Goal: Transaction & Acquisition: Purchase product/service

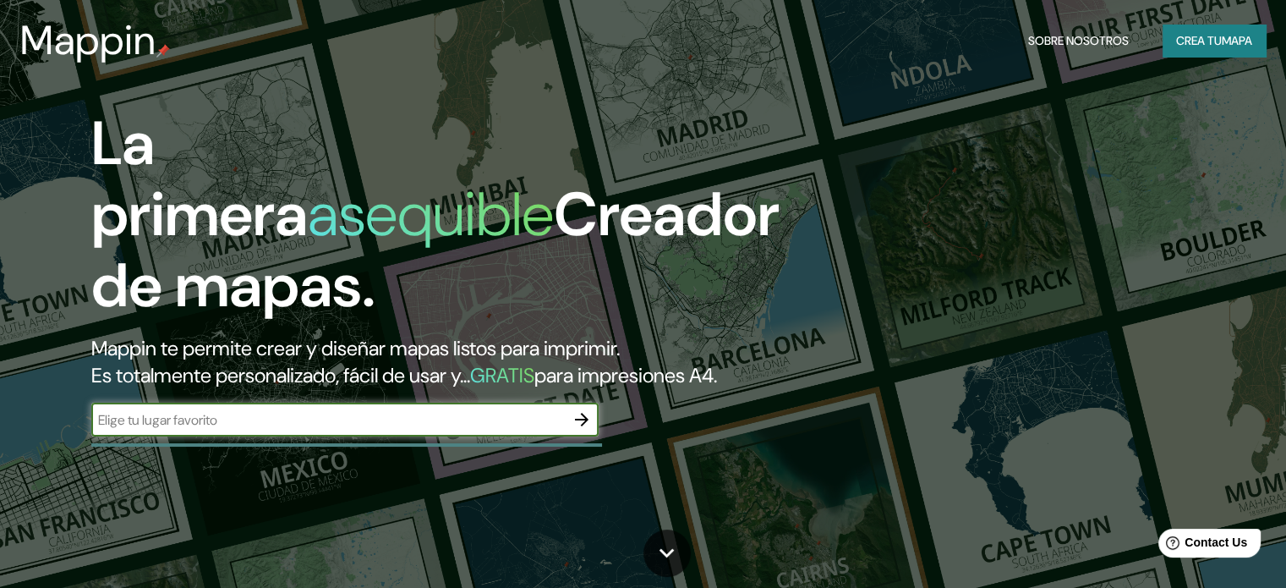
click at [1197, 46] on font "Crea tu" at bounding box center [1199, 40] width 46 height 15
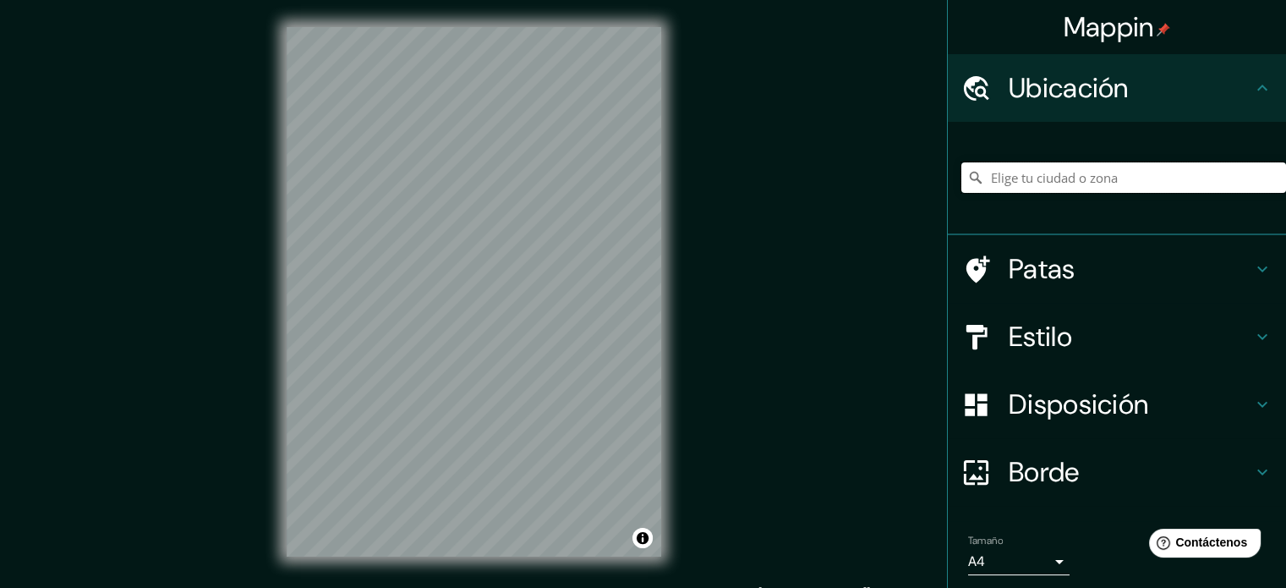
click at [1063, 175] on input "Elige tu ciudad o zona" at bounding box center [1124, 177] width 325 height 30
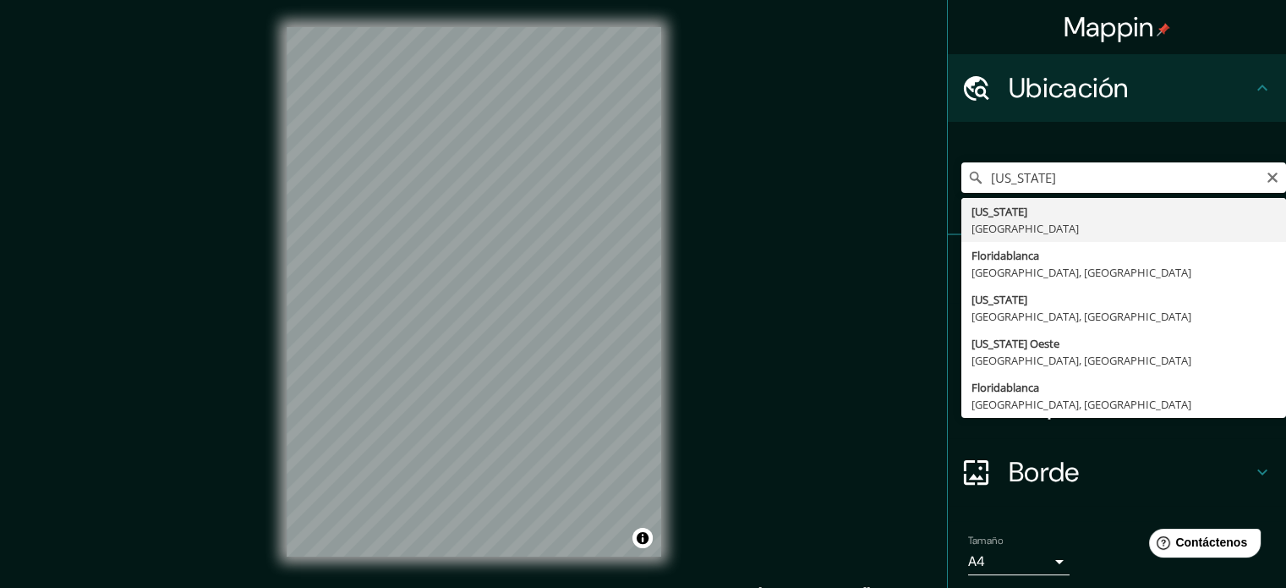
type input "Floridablanca, [GEOGRAPHIC_DATA], [GEOGRAPHIC_DATA]"
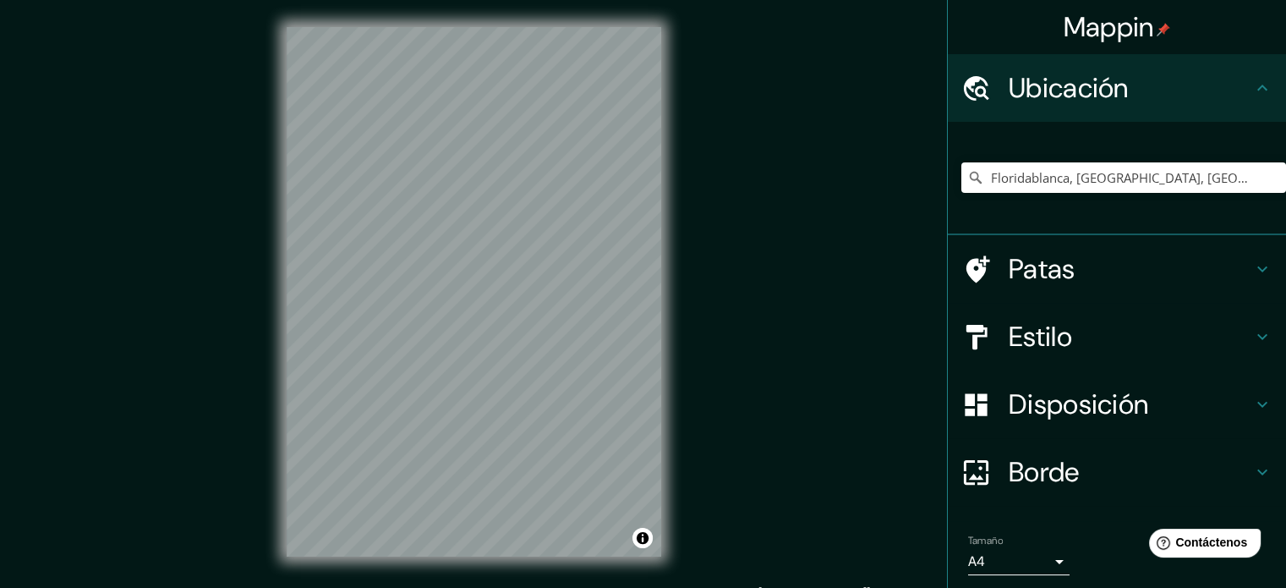
click at [1045, 278] on font "Patas" at bounding box center [1042, 269] width 67 height 36
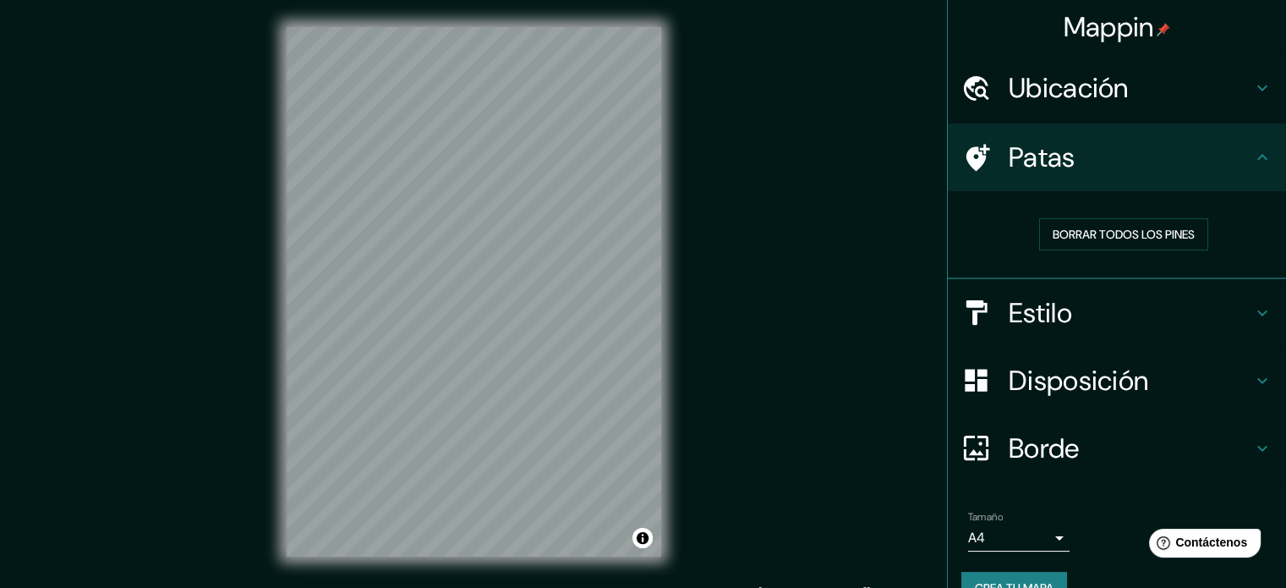
click at [1009, 304] on font "Estilo" at bounding box center [1040, 313] width 63 height 36
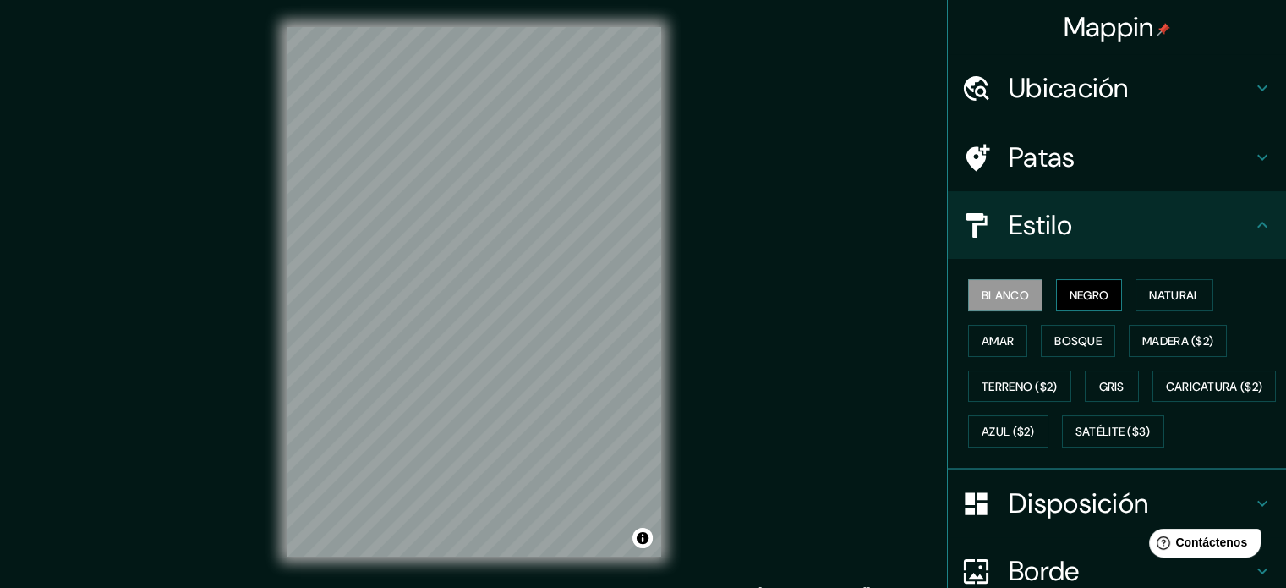
click at [1070, 296] on font "Negro" at bounding box center [1090, 295] width 40 height 15
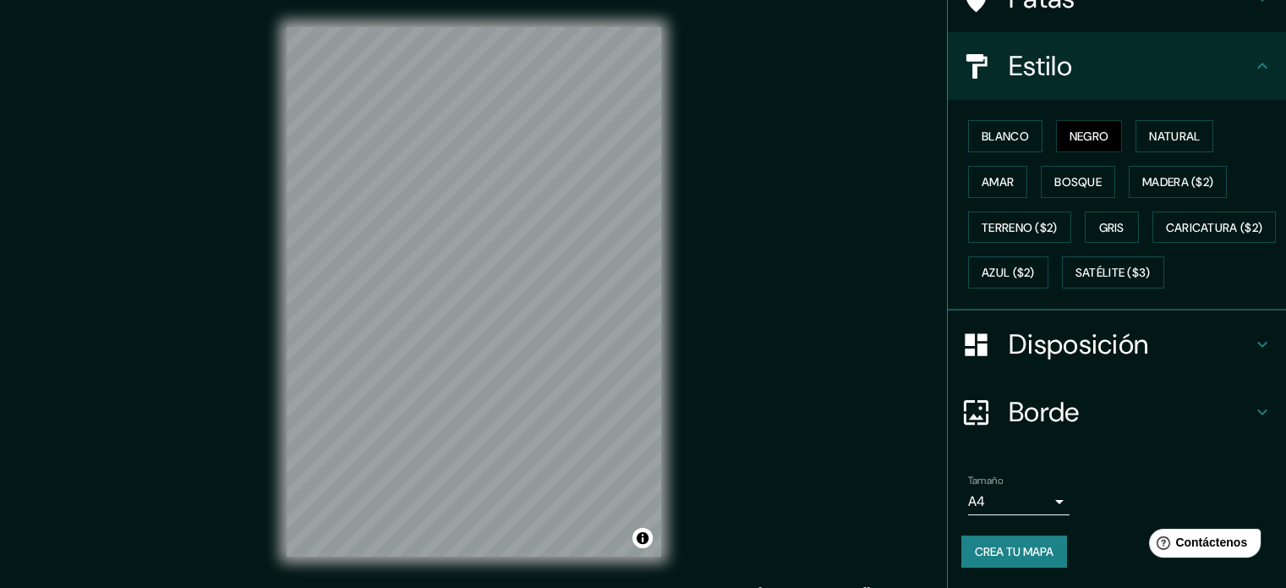
scroll to position [200, 0]
click at [1009, 411] on font "Borde" at bounding box center [1044, 412] width 71 height 36
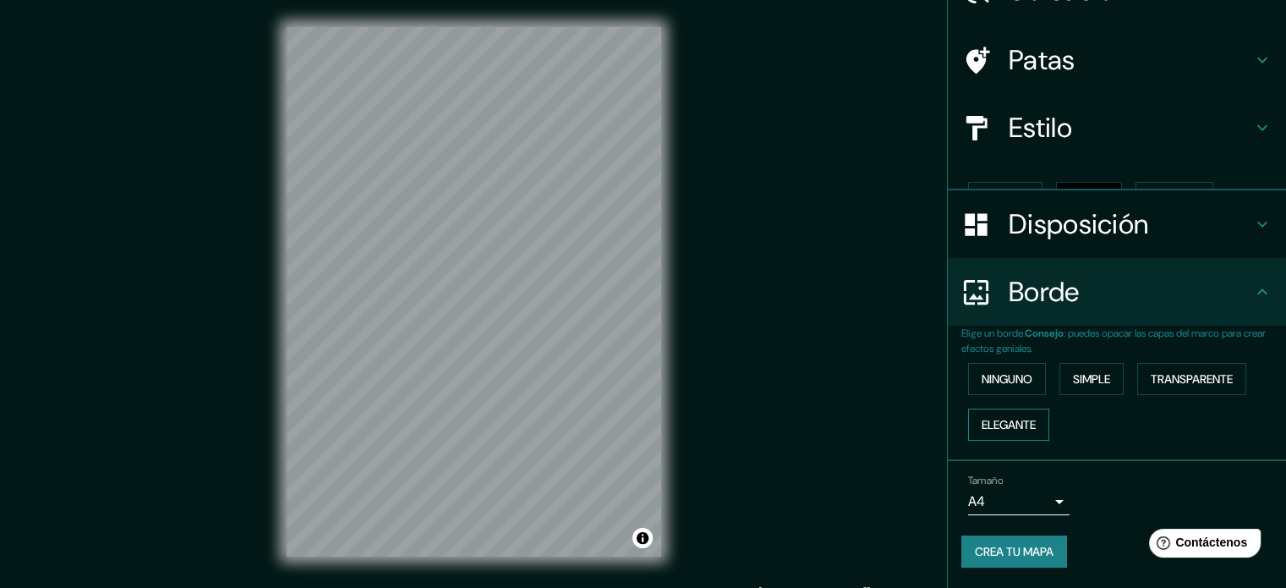
scroll to position [68, 0]
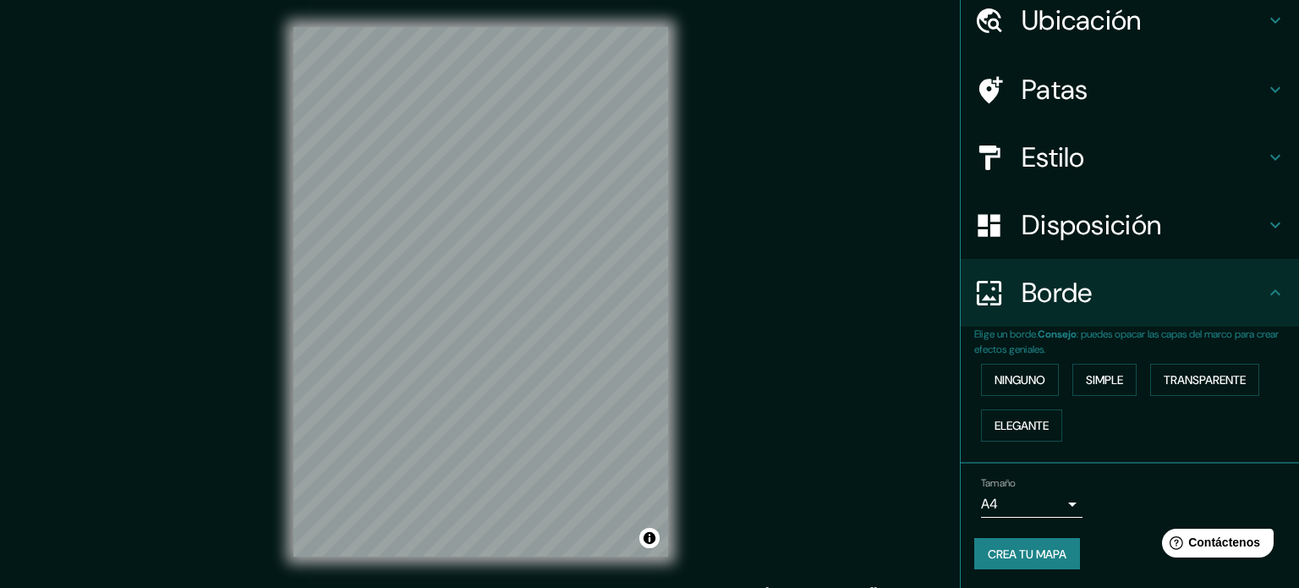
click at [995, 502] on body "Mappin Ubicación Floridablanca, [GEOGRAPHIC_DATA], [GEOGRAPHIC_DATA] Patas Esti…" at bounding box center [649, 294] width 1299 height 588
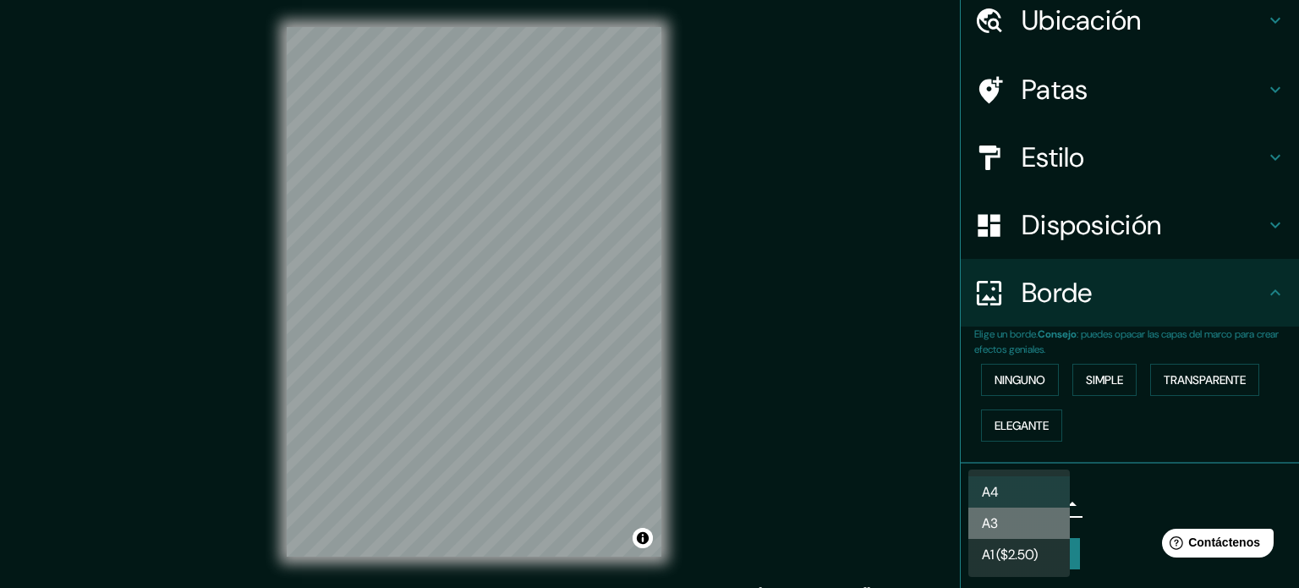
click at [1005, 529] on li "A3" at bounding box center [1018, 522] width 101 height 31
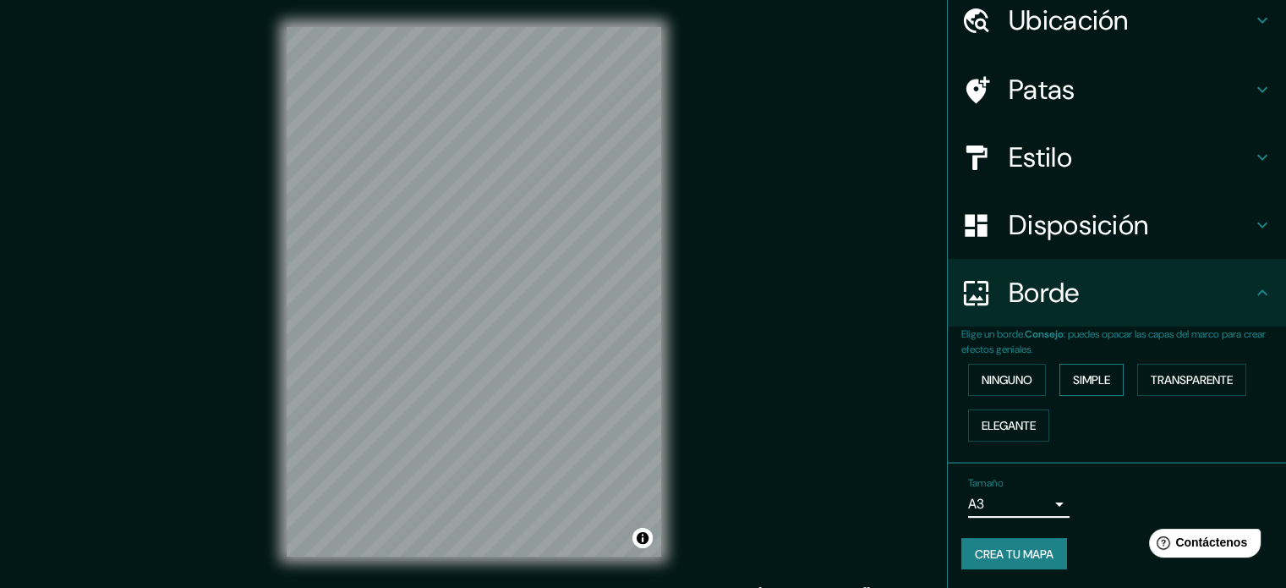
click at [1094, 379] on font "Simple" at bounding box center [1091, 379] width 37 height 15
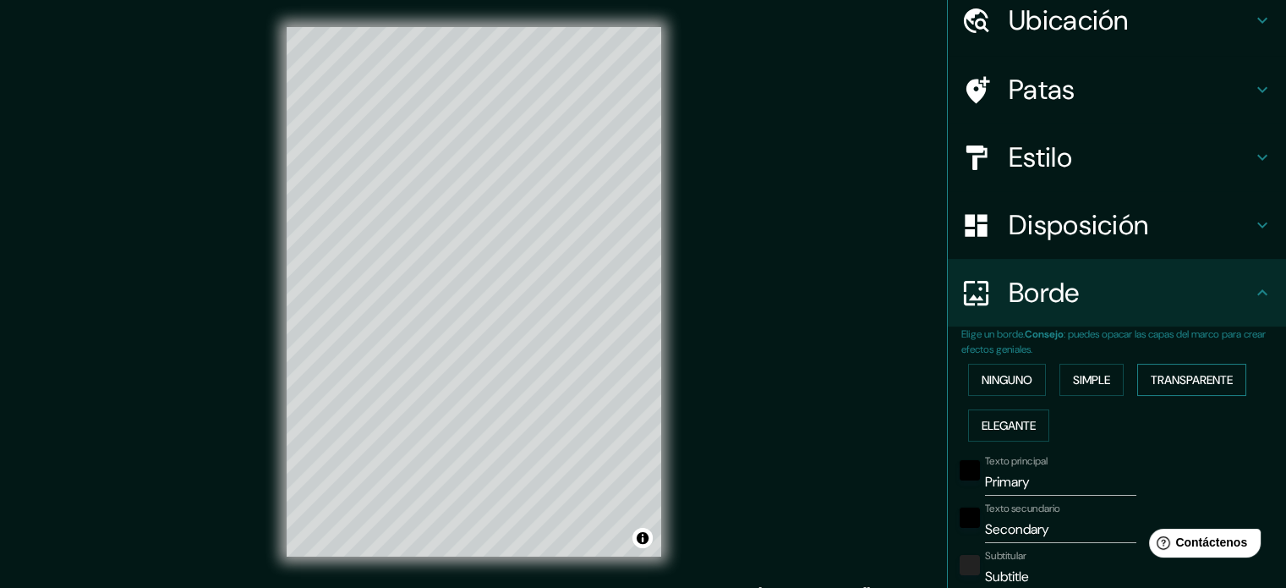
click at [1138, 377] on button "Transparente" at bounding box center [1192, 380] width 109 height 32
click at [982, 375] on font "Ninguno" at bounding box center [1007, 379] width 51 height 15
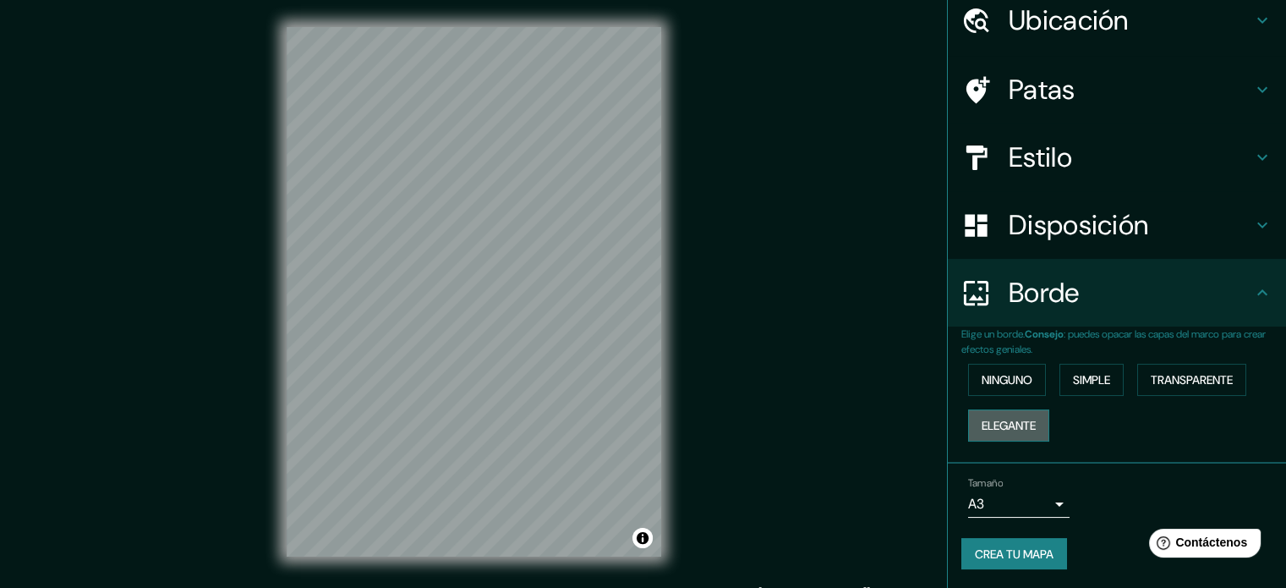
click at [995, 428] on font "Elegante" at bounding box center [1009, 425] width 54 height 15
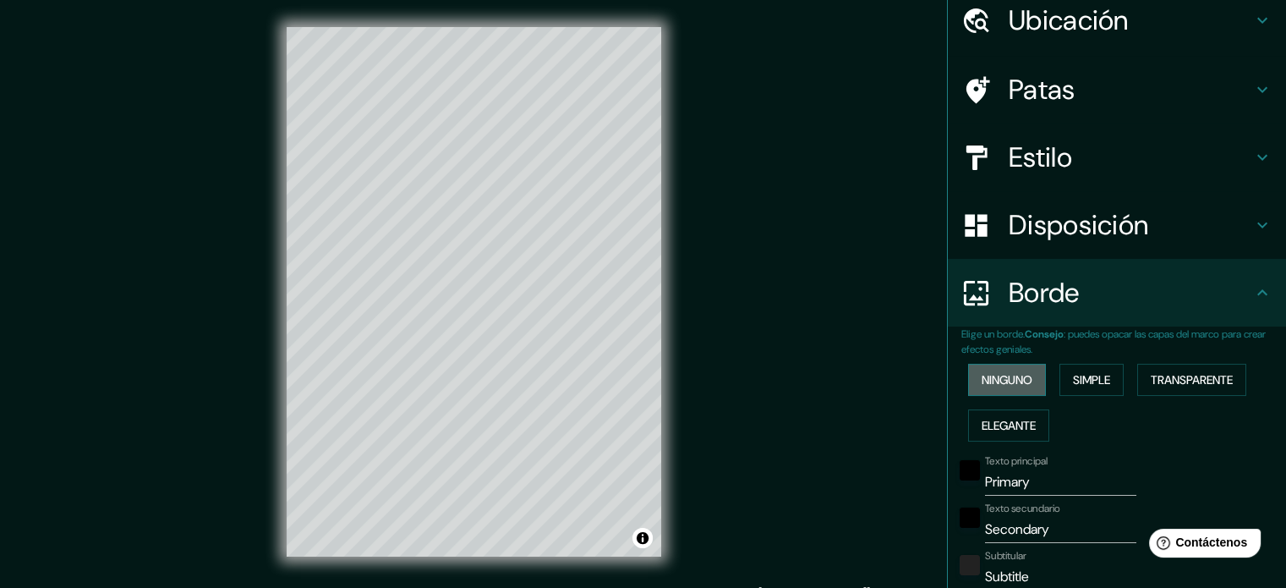
click at [988, 385] on font "Ninguno" at bounding box center [1007, 379] width 51 height 15
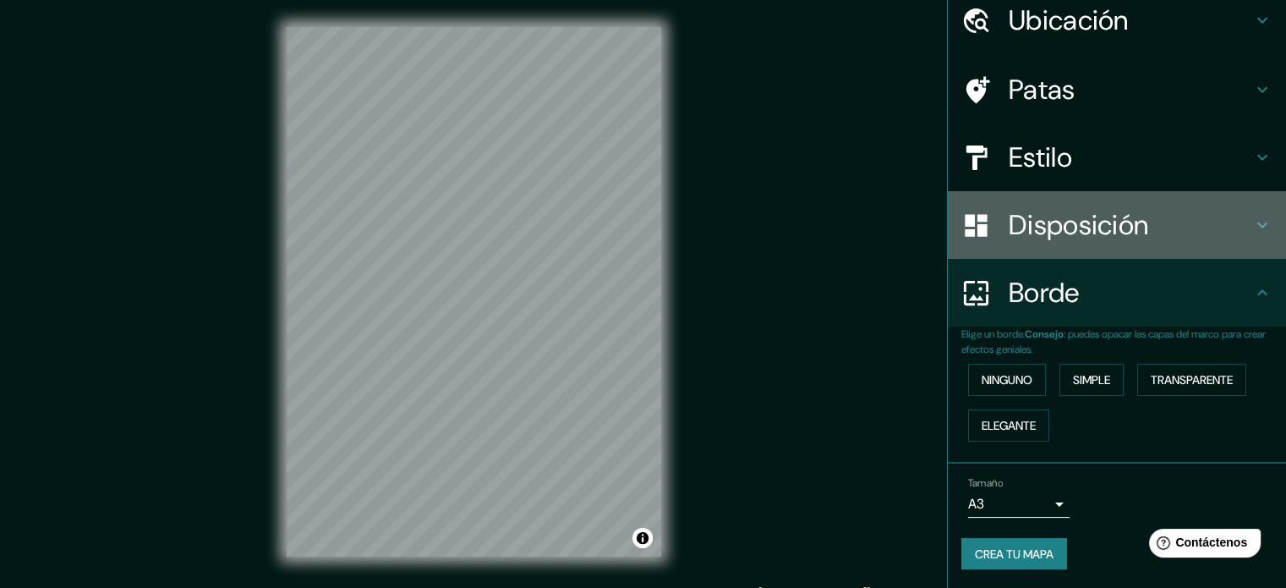
click at [1035, 233] on font "Disposición" at bounding box center [1079, 225] width 140 height 36
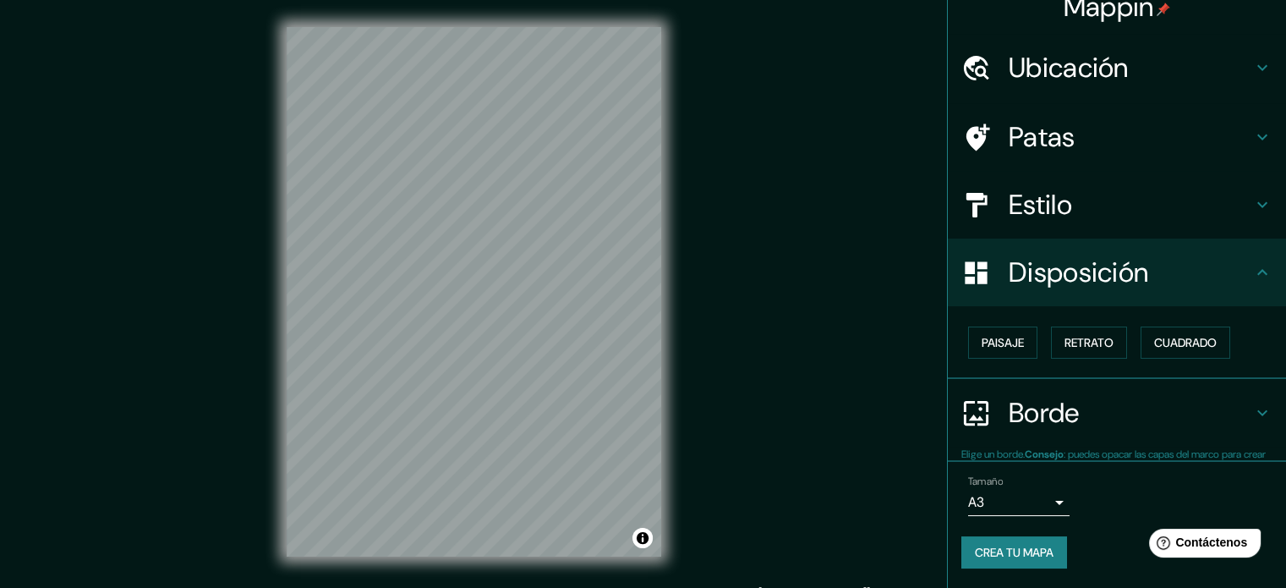
scroll to position [20, 0]
click at [1101, 343] on font "Retrato" at bounding box center [1089, 342] width 49 height 15
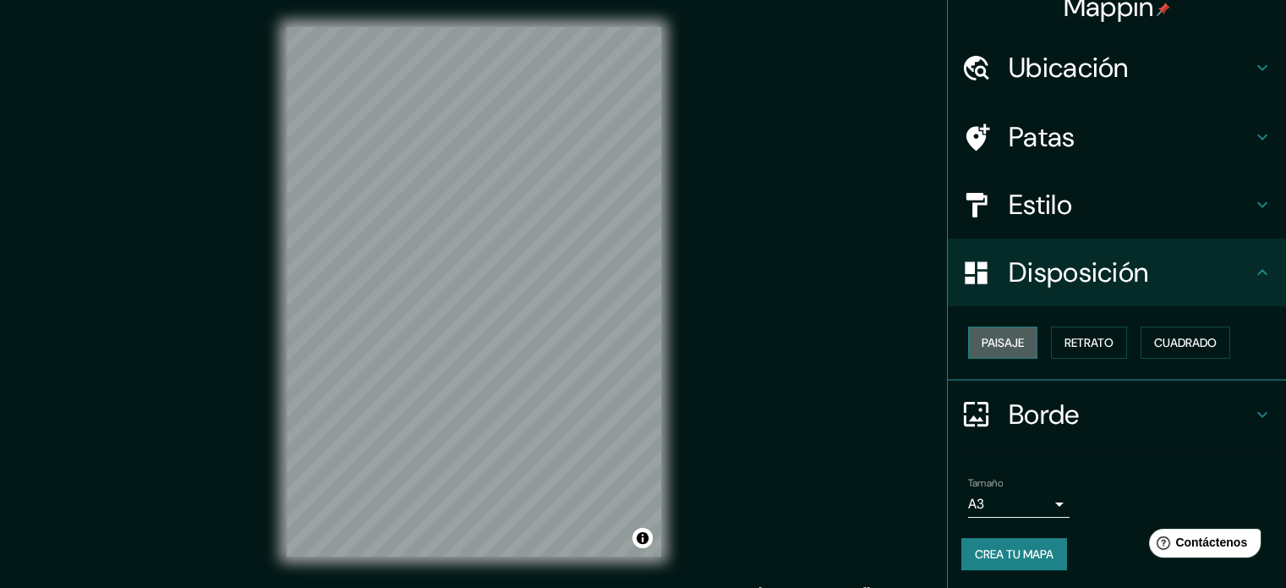
click at [990, 333] on font "Paisaje" at bounding box center [1003, 343] width 42 height 22
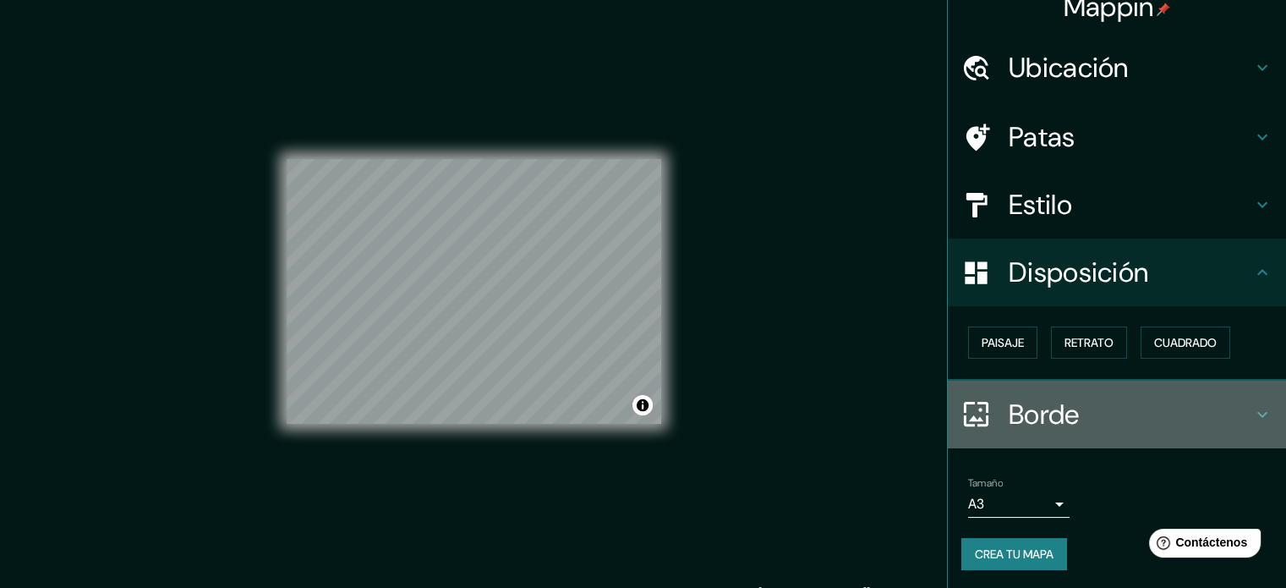
click at [1009, 409] on font "Borde" at bounding box center [1044, 415] width 71 height 36
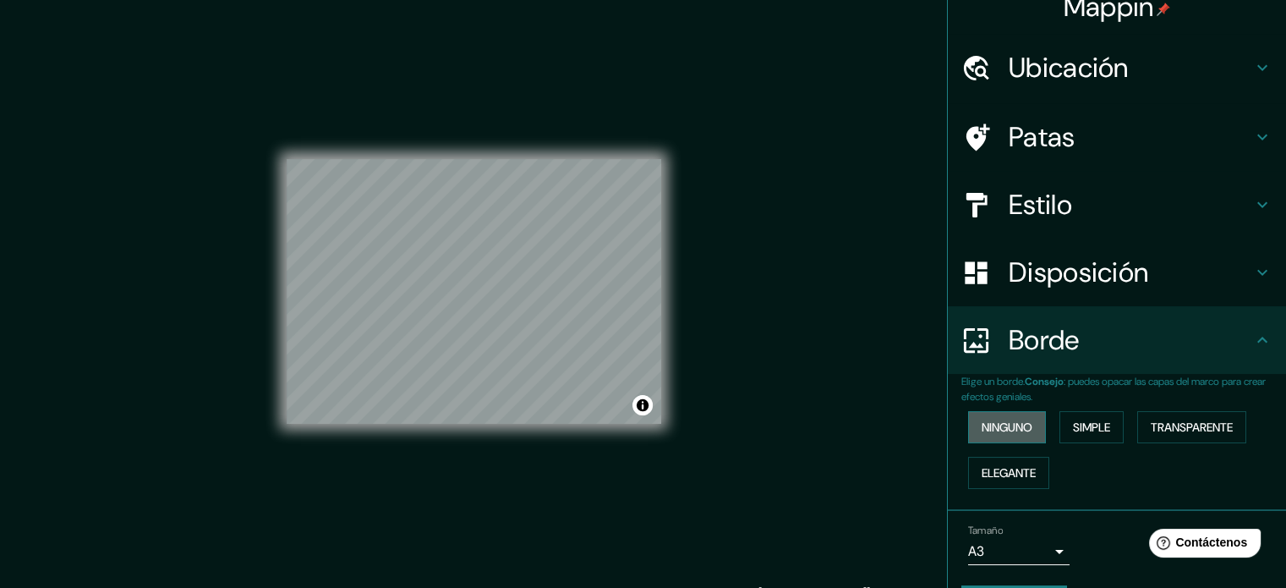
click at [995, 435] on font "Ninguno" at bounding box center [1007, 427] width 51 height 22
drag, startPoint x: 1042, startPoint y: 272, endPoint x: 1051, endPoint y: 279, distance: 11.5
click at [1043, 272] on font "Disposición" at bounding box center [1079, 273] width 140 height 36
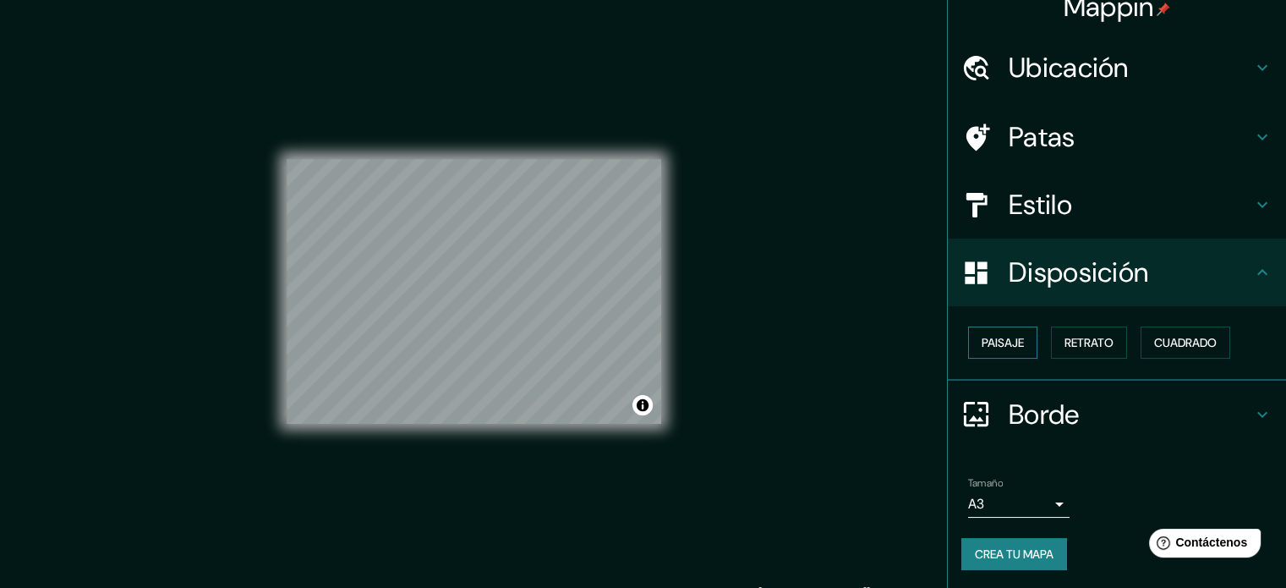
click at [982, 344] on font "Paisaje" at bounding box center [1003, 342] width 42 height 15
click at [1090, 348] on font "Retrato" at bounding box center [1089, 342] width 49 height 15
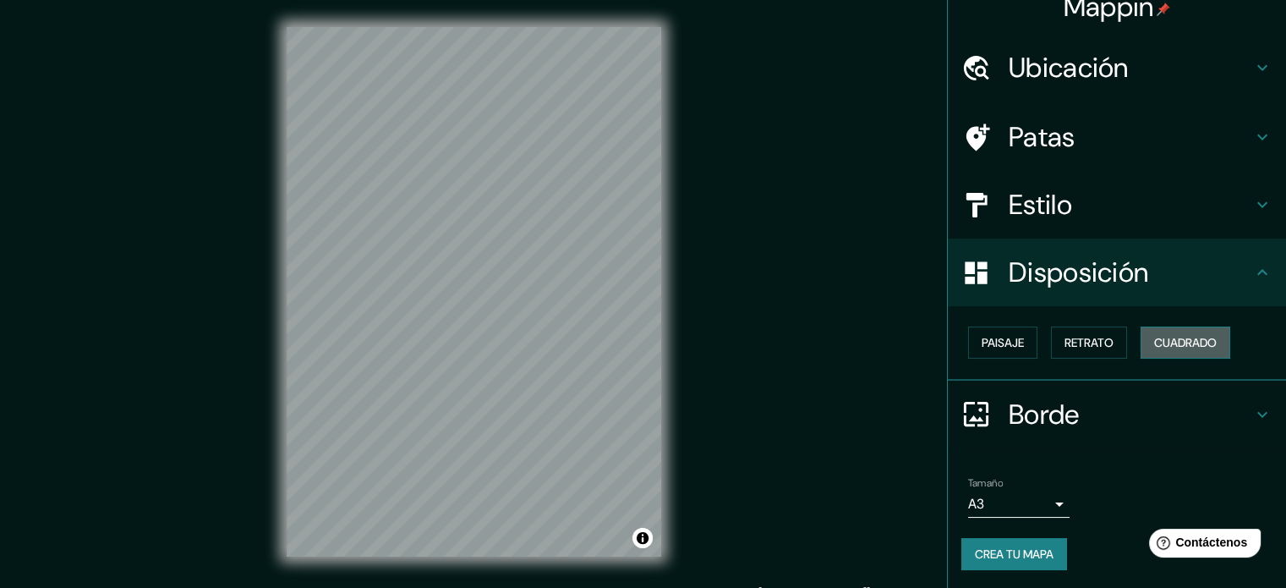
click at [1174, 351] on font "Cuadrado" at bounding box center [1186, 343] width 63 height 22
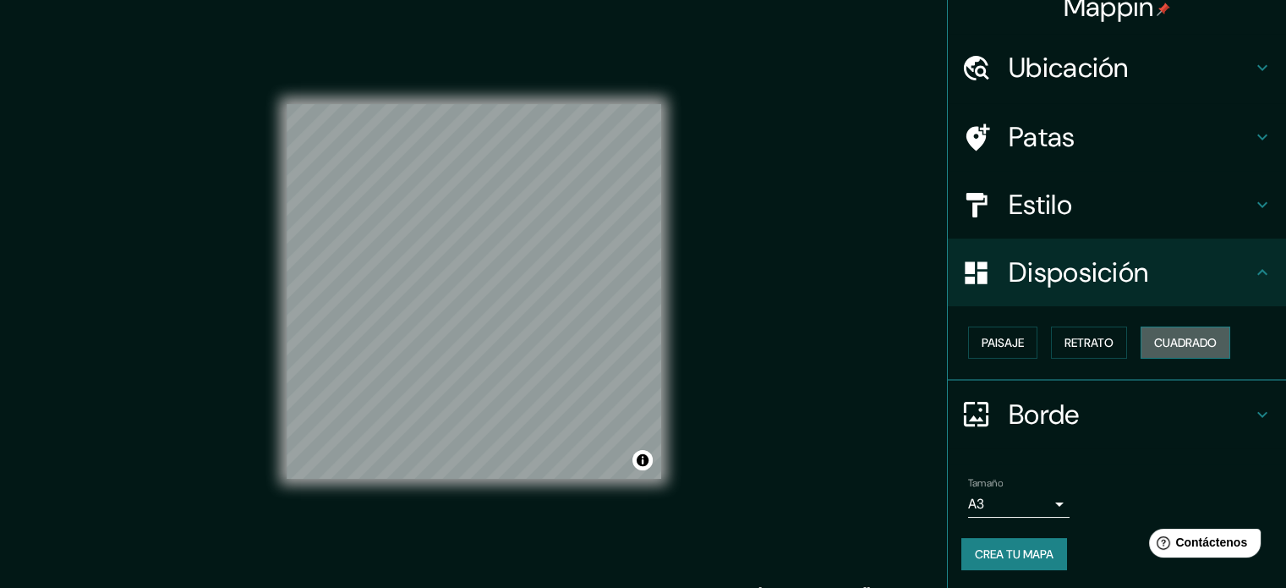
click at [1167, 348] on font "Cuadrado" at bounding box center [1186, 342] width 63 height 15
click at [1014, 340] on button "Paisaje" at bounding box center [1002, 342] width 69 height 32
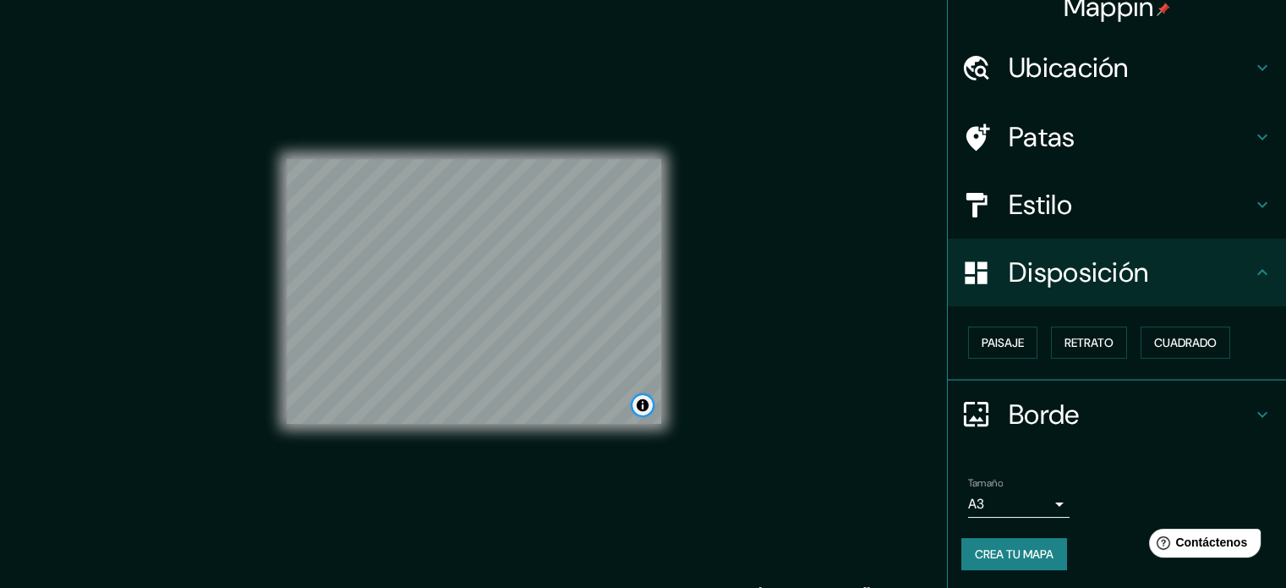
click at [638, 409] on button "Activar o desactivar atribución" at bounding box center [643, 405] width 20 height 20
click at [976, 552] on font "Crea tu mapa" at bounding box center [1014, 553] width 79 height 15
click at [1007, 555] on font "Crea tu mapa" at bounding box center [1014, 553] width 79 height 15
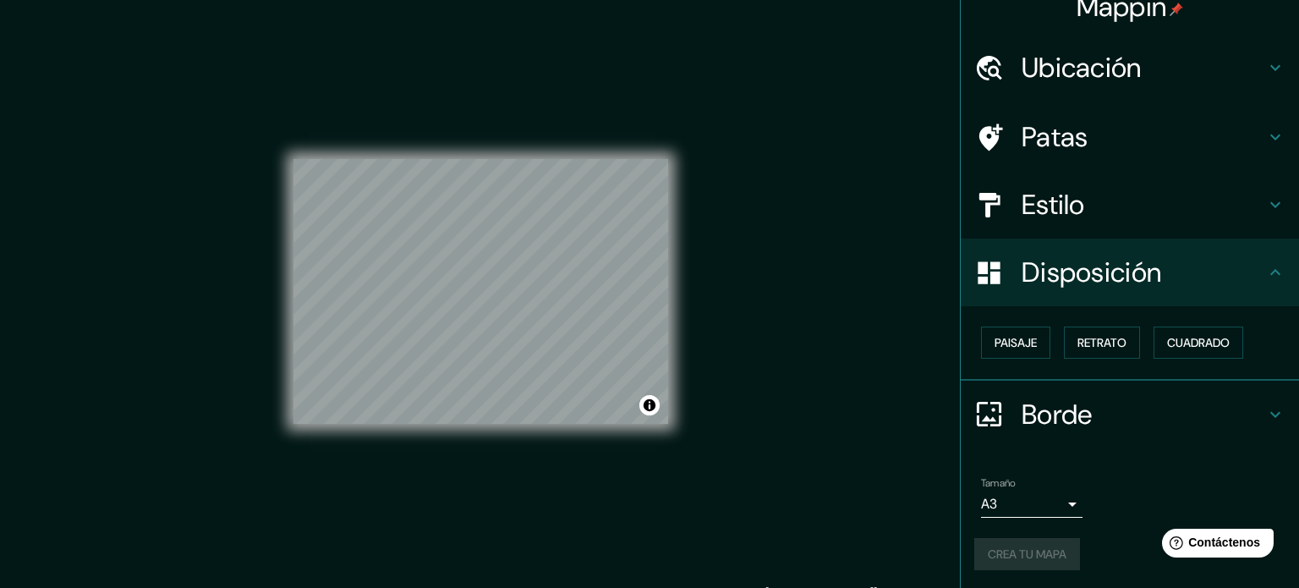
click at [1009, 507] on body "Mappin Ubicación Floridablanca, [GEOGRAPHIC_DATA], [GEOGRAPHIC_DATA] Patas Esti…" at bounding box center [649, 294] width 1299 height 588
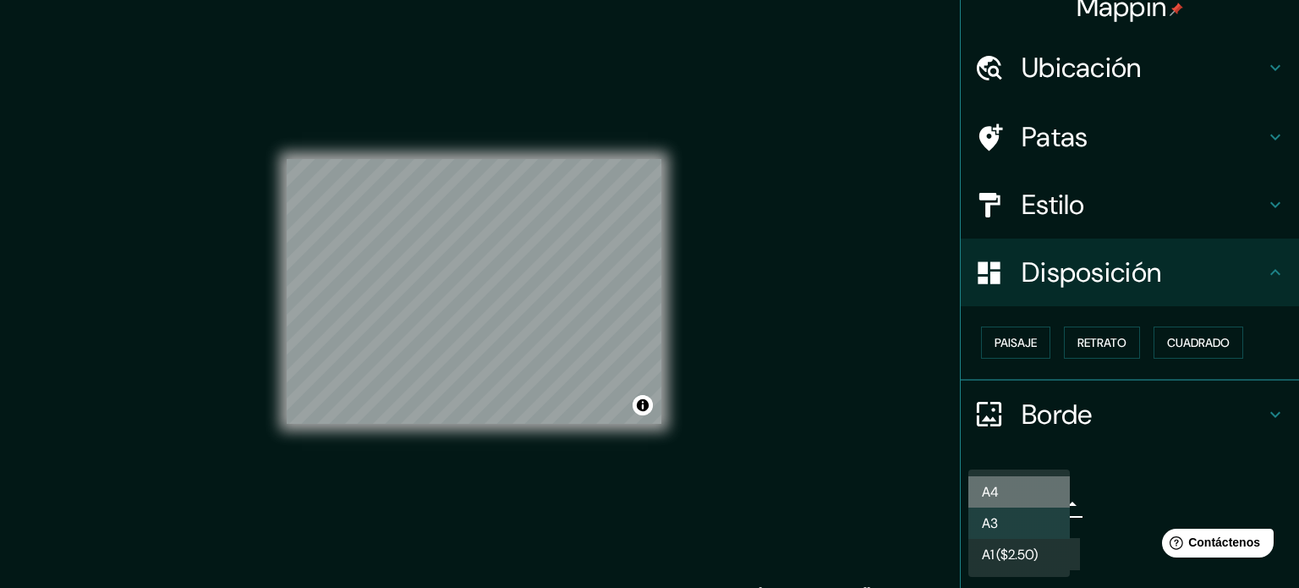
click at [1018, 489] on li "A4" at bounding box center [1018, 491] width 101 height 31
type input "single"
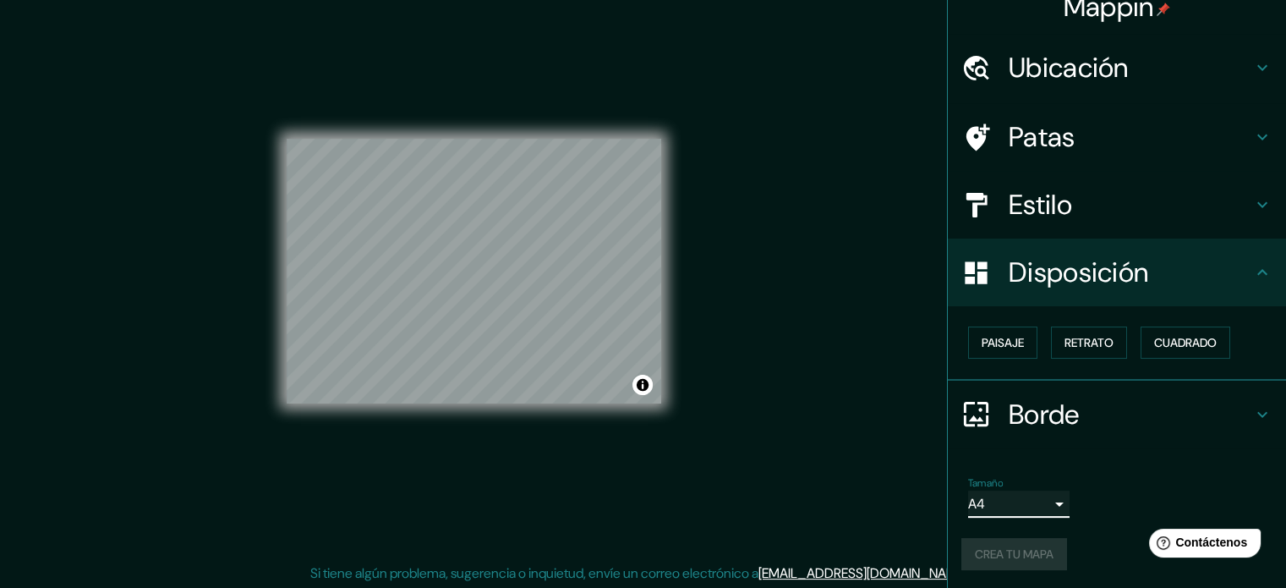
scroll to position [22, 0]
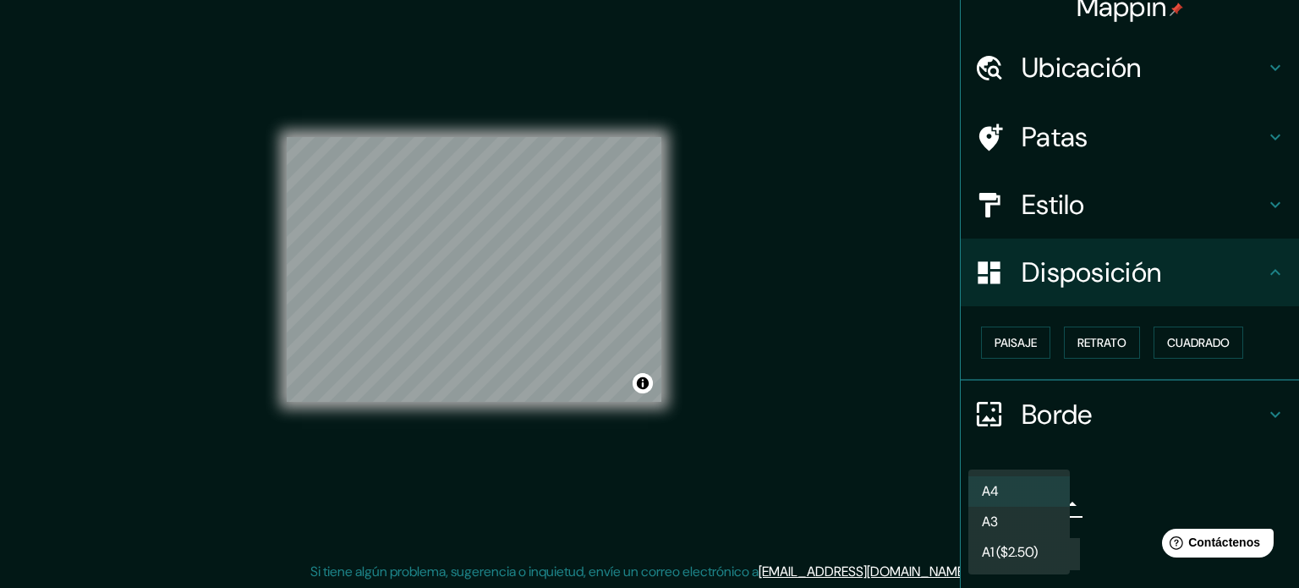
click at [1030, 513] on body "Mappin Ubicación Floridablanca, [GEOGRAPHIC_DATA], [GEOGRAPHIC_DATA] Patas Esti…" at bounding box center [649, 272] width 1299 height 588
click at [1035, 499] on li "A4" at bounding box center [1018, 491] width 101 height 31
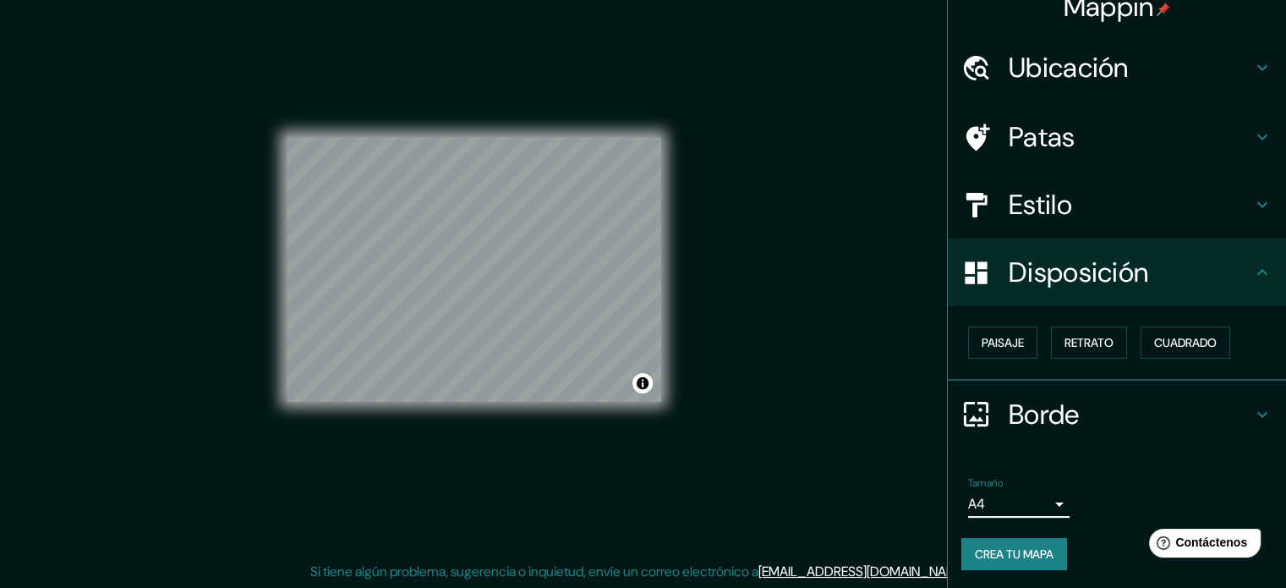
click at [1045, 284] on font "Disposición" at bounding box center [1079, 273] width 140 height 36
click at [1053, 339] on button "Retrato" at bounding box center [1089, 342] width 76 height 32
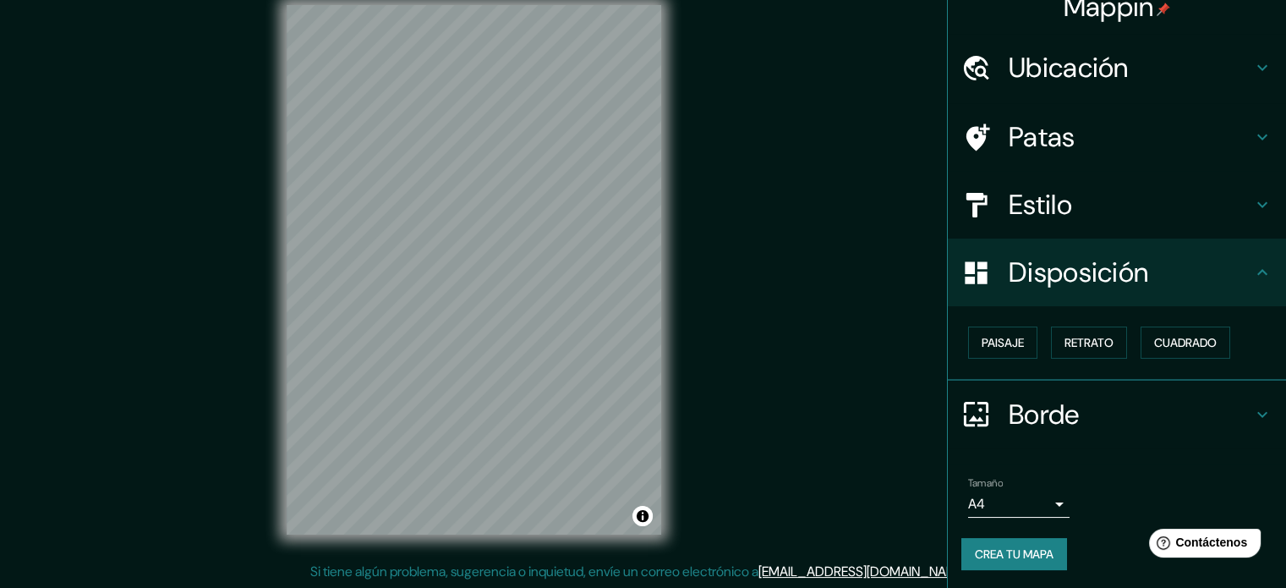
click at [1061, 108] on div "Patas" at bounding box center [1117, 137] width 338 height 68
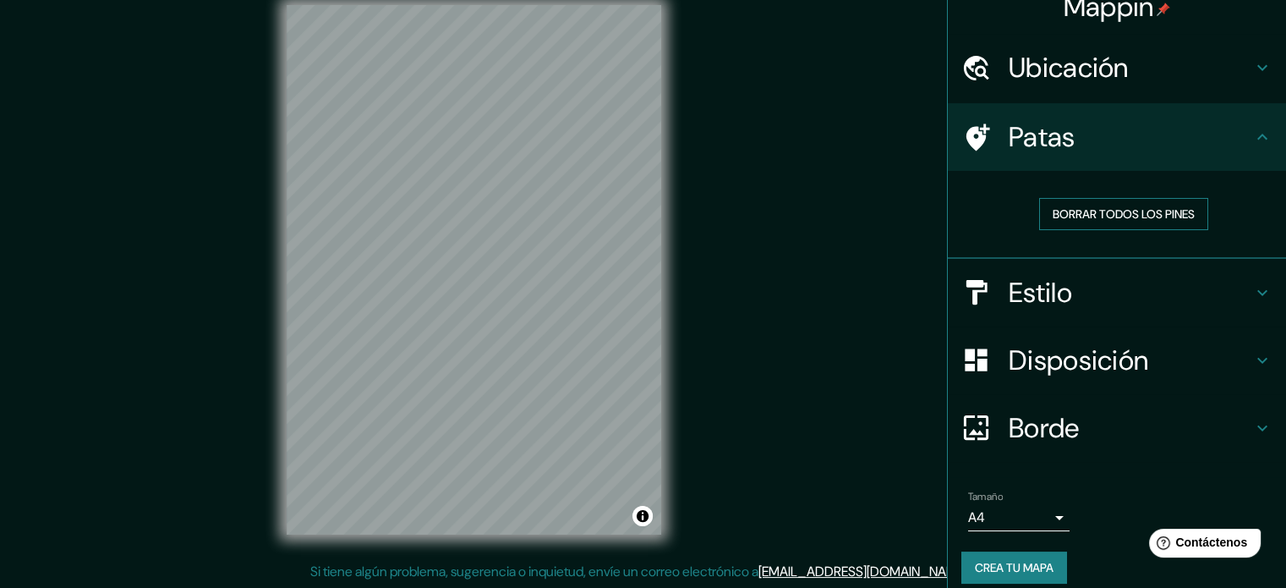
click at [1103, 222] on font "Borrar todos los pines" at bounding box center [1124, 214] width 142 height 22
click at [1102, 221] on font "Borrar todos los pines" at bounding box center [1124, 213] width 142 height 15
click at [1043, 551] on button "Crea tu mapa" at bounding box center [1015, 567] width 106 height 32
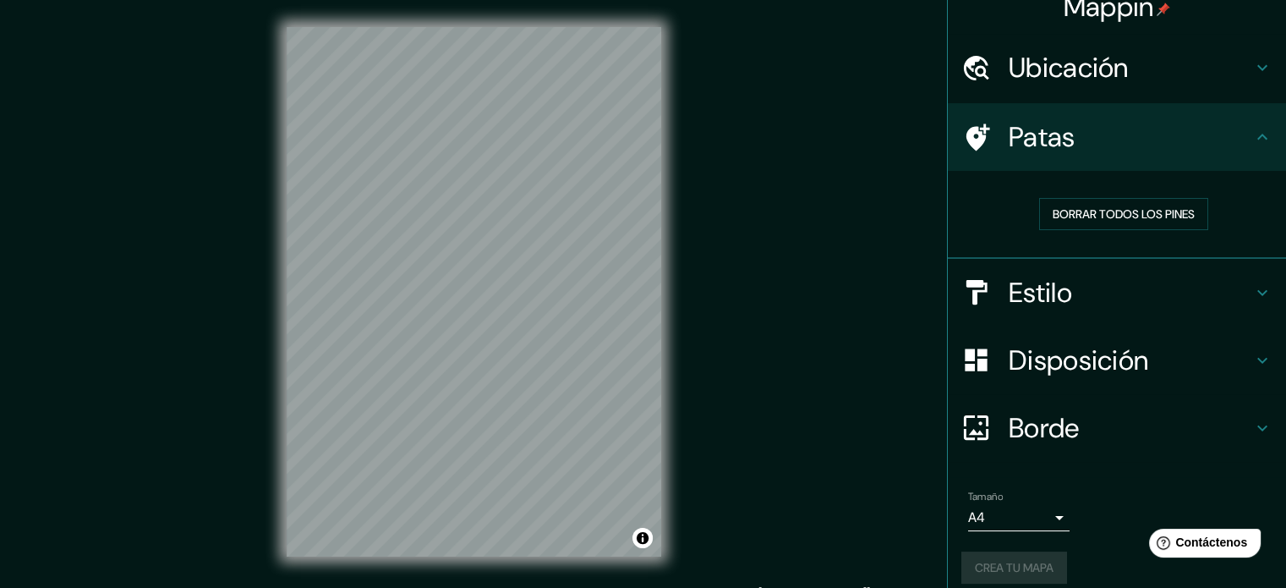
scroll to position [0, 0]
click at [1001, 574] on font "Crea tu mapa" at bounding box center [1014, 568] width 79 height 22
